Goal: Find specific page/section: Find specific page/section

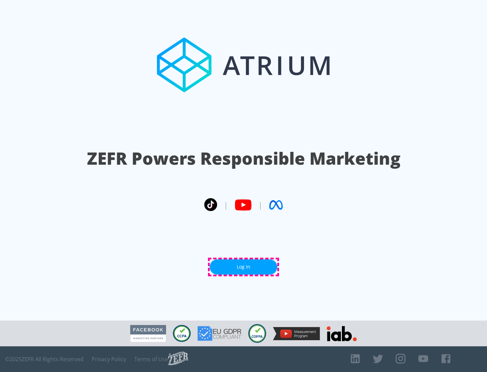
click at [243, 267] on link "Log In" at bounding box center [244, 266] width 68 height 15
